Goal: Information Seeking & Learning: Learn about a topic

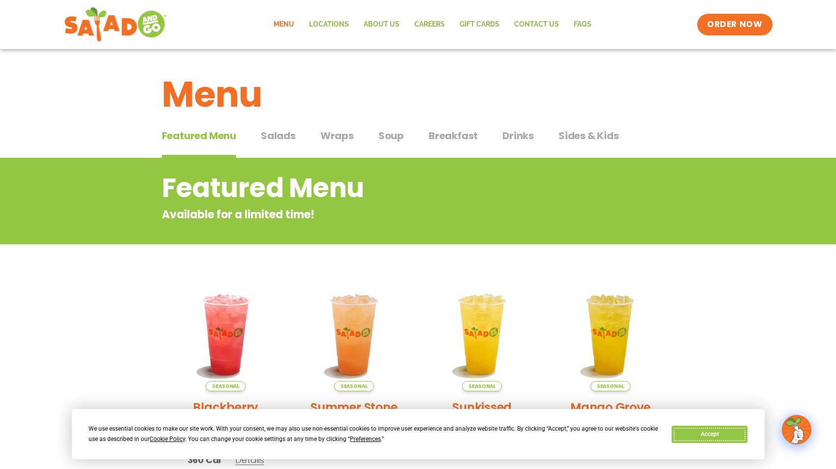
click at [714, 438] on button "Accept" at bounding box center [710, 434] width 76 height 17
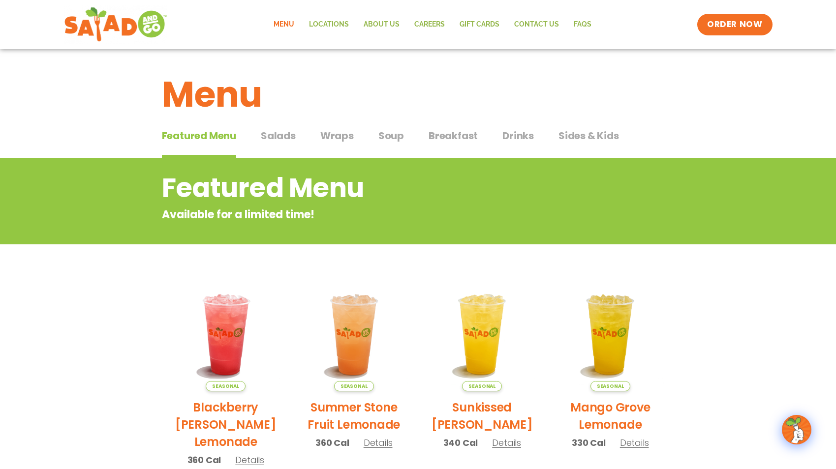
click at [274, 137] on span "Salads" at bounding box center [278, 135] width 35 height 15
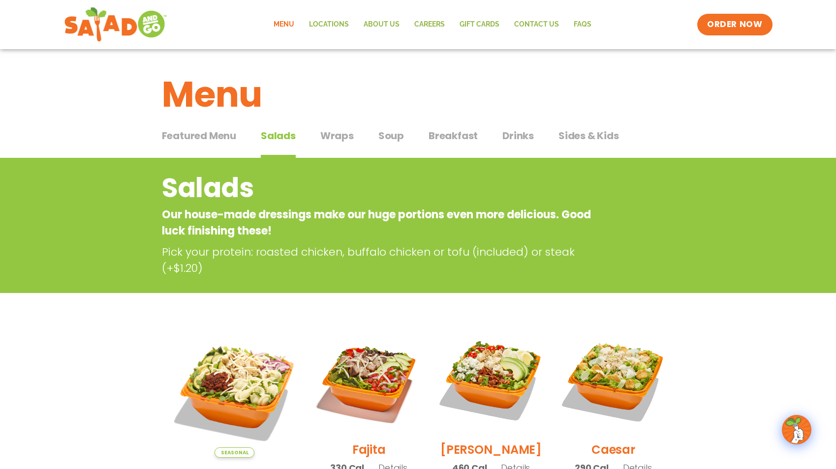
click at [393, 139] on span "Soup" at bounding box center [391, 135] width 26 height 15
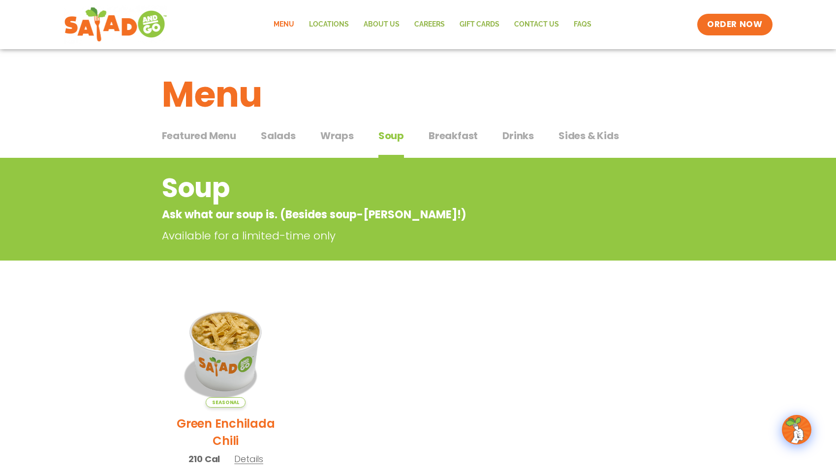
click at [277, 135] on span "Salads" at bounding box center [278, 135] width 35 height 15
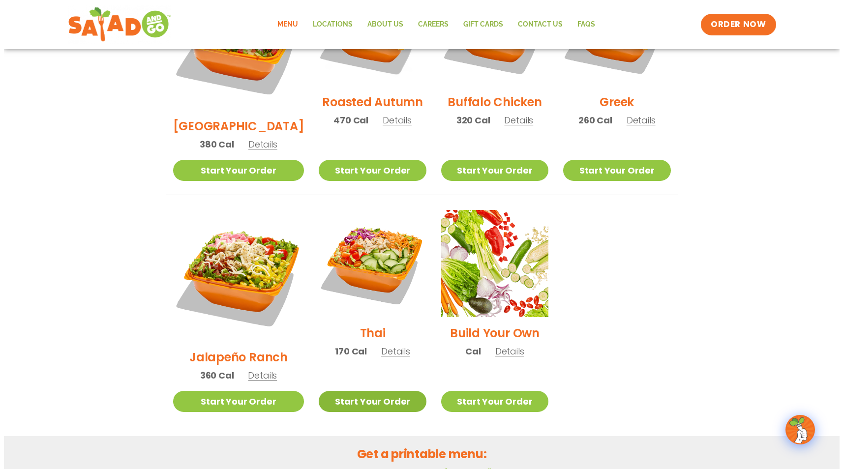
scroll to position [597, 0]
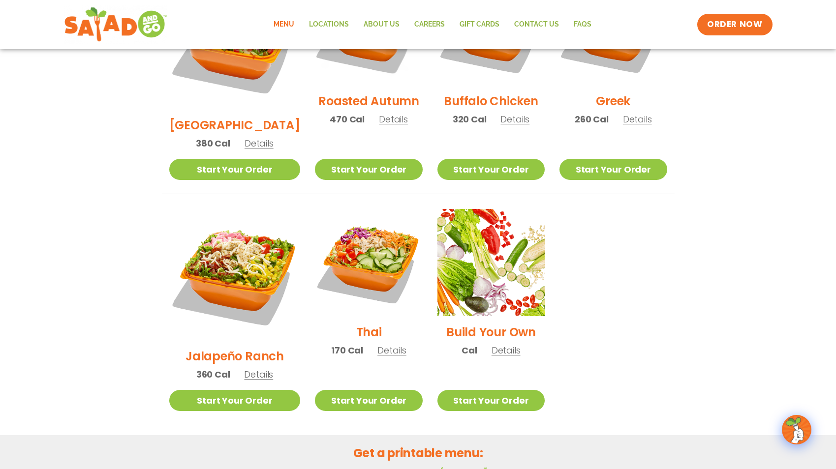
click at [377, 344] on span "Details" at bounding box center [391, 350] width 29 height 12
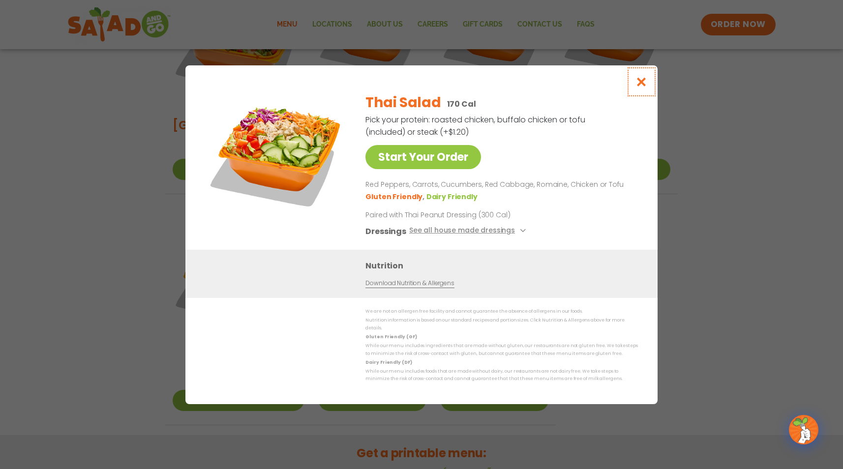
click at [644, 84] on icon "Close modal" at bounding box center [642, 82] width 12 height 10
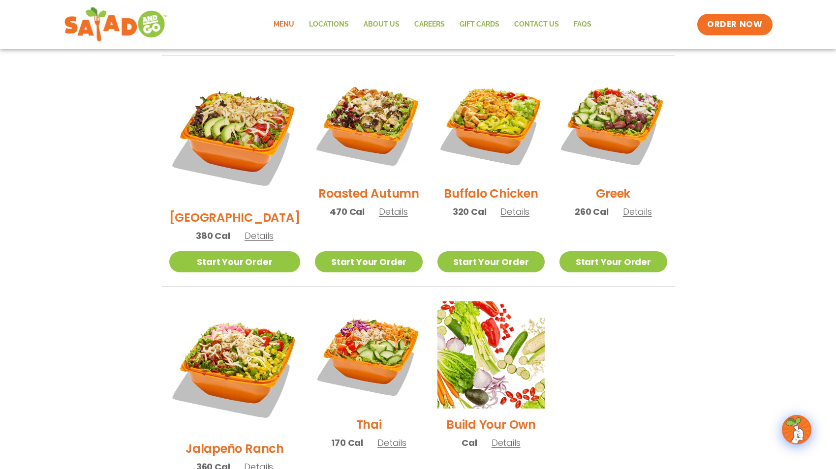
scroll to position [499, 0]
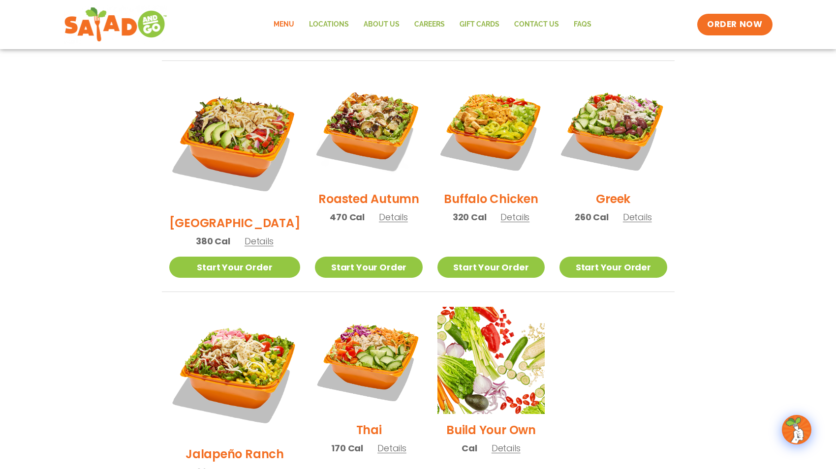
click at [632, 211] on span "Details" at bounding box center [637, 217] width 29 height 12
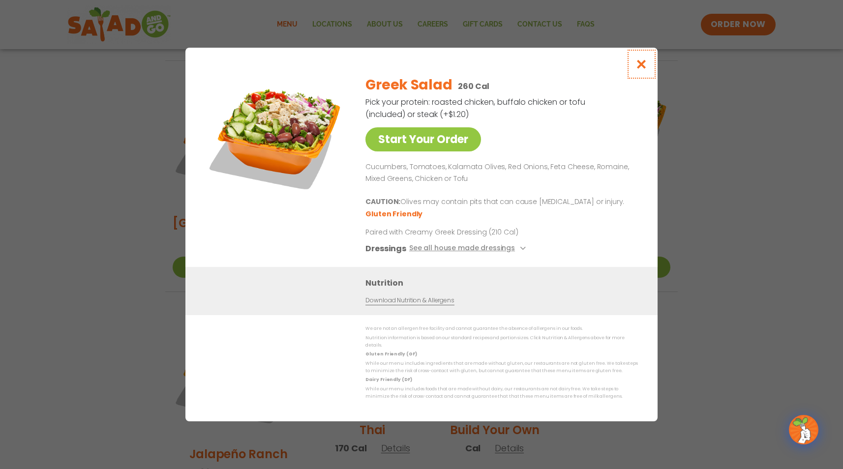
click at [645, 68] on icon "Close modal" at bounding box center [642, 64] width 12 height 10
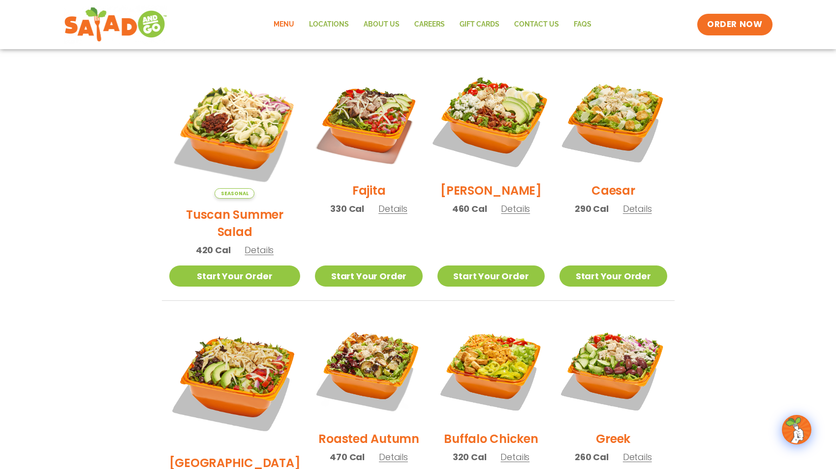
scroll to position [260, 0]
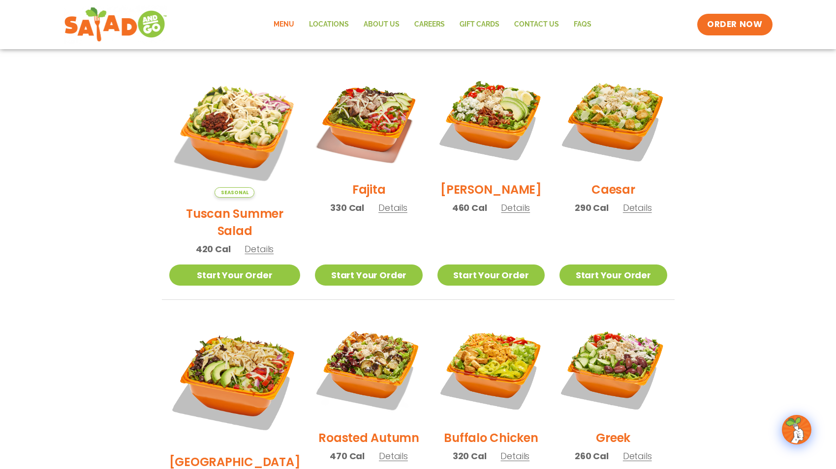
click at [506, 214] on span "Details" at bounding box center [515, 208] width 29 height 12
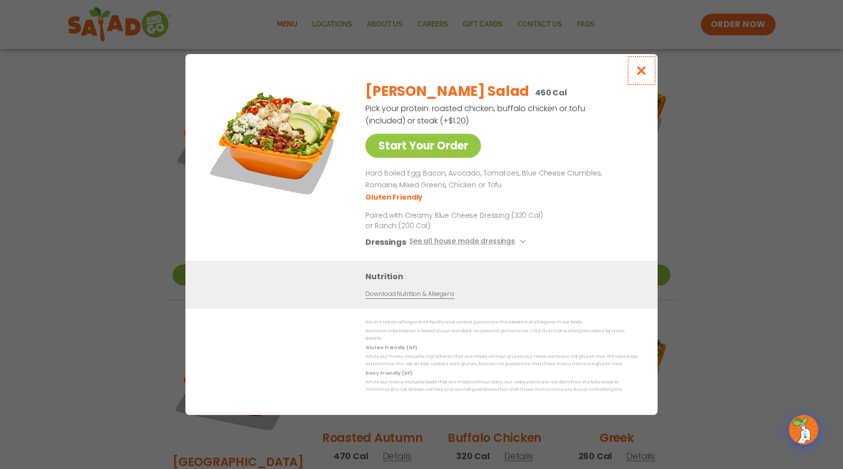
click at [638, 76] on icon "Close modal" at bounding box center [642, 70] width 12 height 10
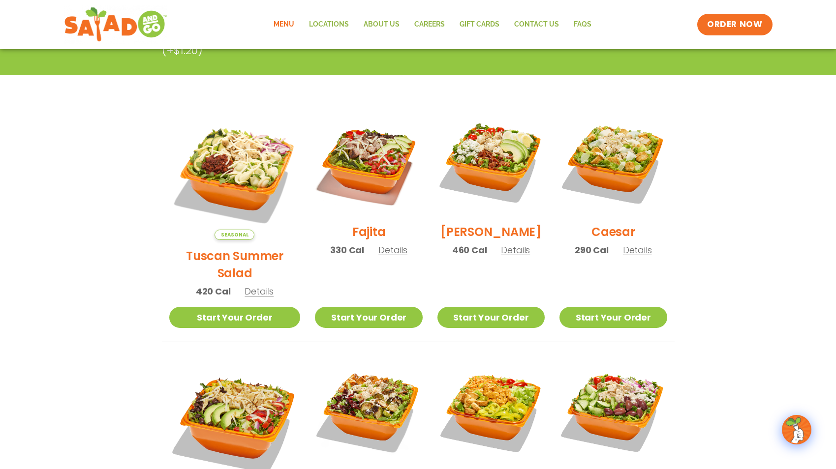
scroll to position [217, 0]
